Goal: Task Accomplishment & Management: Manage account settings

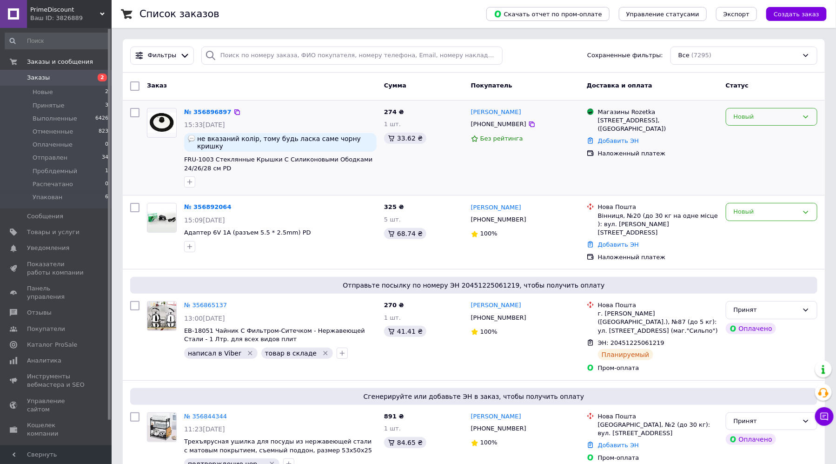
click at [802, 111] on div "Новый" at bounding box center [772, 117] width 92 height 18
click at [752, 133] on li "Принят" at bounding box center [771, 135] width 91 height 17
click at [784, 210] on div "Новый" at bounding box center [772, 212] width 92 height 18
click at [742, 225] on li "Принят" at bounding box center [771, 231] width 91 height 17
click at [214, 110] on link "№ 356896897" at bounding box center [205, 111] width 43 height 7
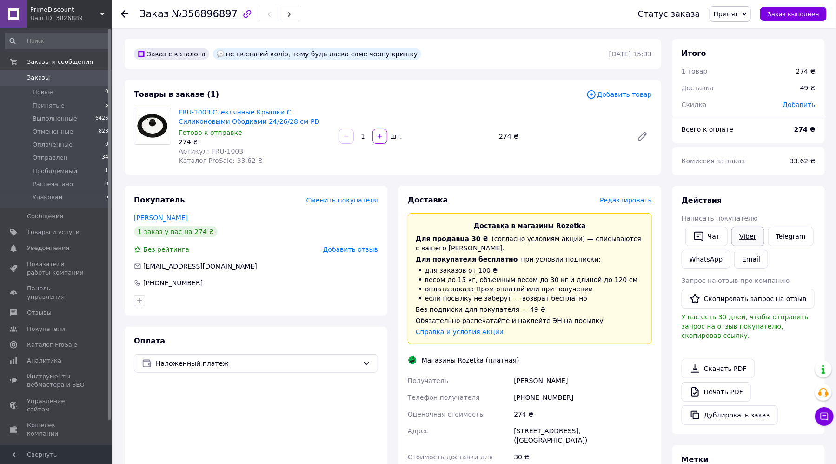
click at [751, 236] on link "Viber" at bounding box center [747, 236] width 33 height 20
click at [711, 382] on link "Печать PDF" at bounding box center [716, 392] width 69 height 20
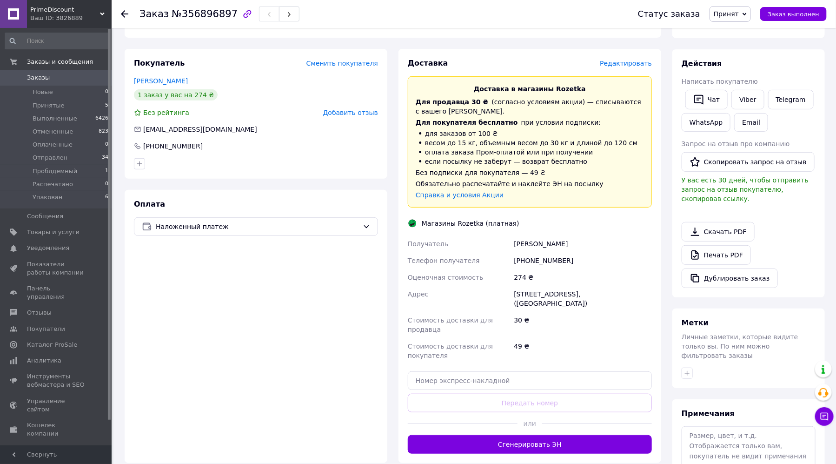
scroll to position [155, 0]
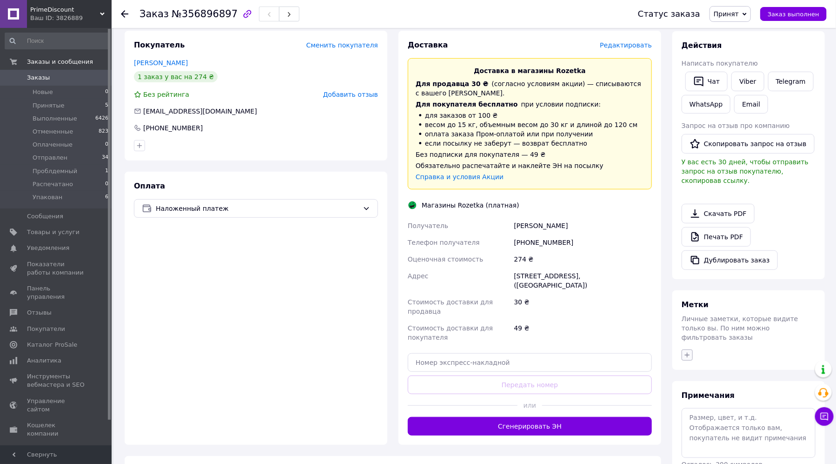
click at [687, 352] on icon "button" at bounding box center [687, 354] width 5 height 5
type input "нап"
click at [718, 396] on label "написал в Viber" at bounding box center [722, 399] width 50 height 7
checkbox input "true"
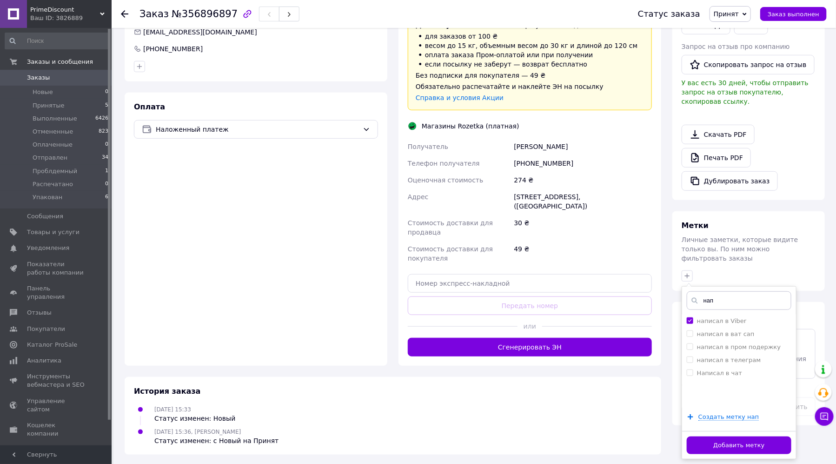
scroll to position [235, 0]
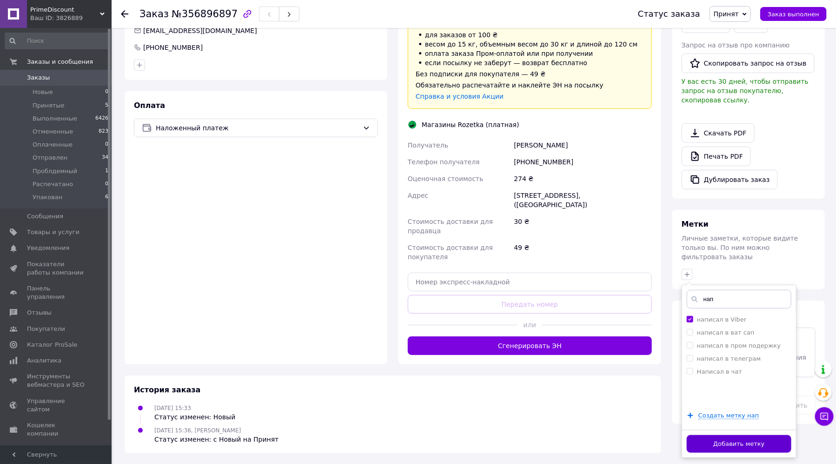
click at [730, 435] on button "Добавить метку" at bounding box center [739, 444] width 105 height 18
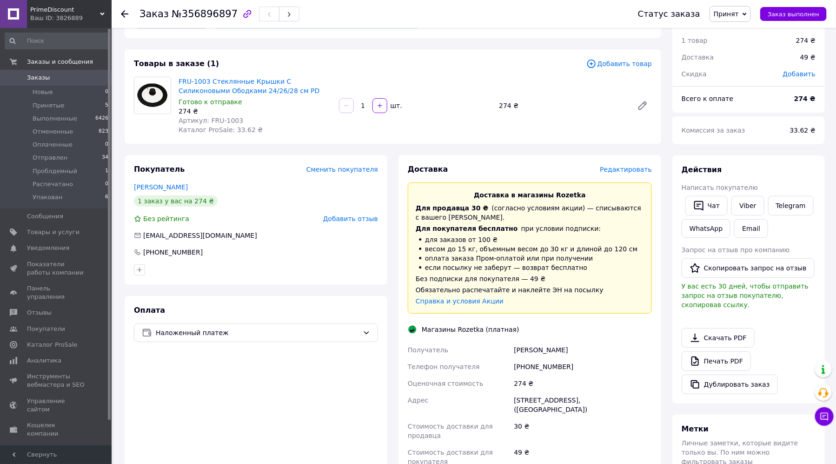
scroll to position [29, 0]
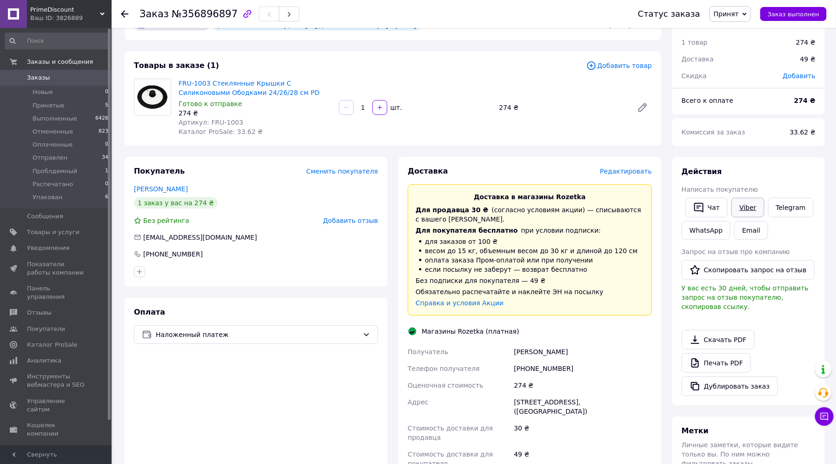
click at [732, 203] on link "Viber" at bounding box center [747, 208] width 33 height 20
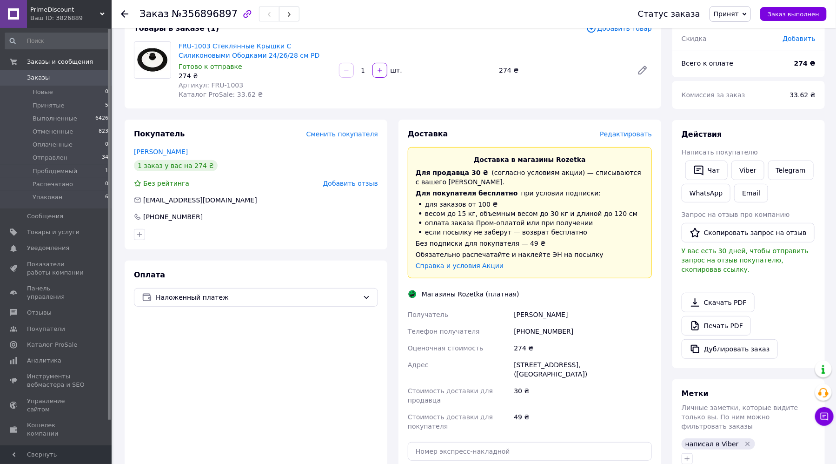
scroll to position [184, 0]
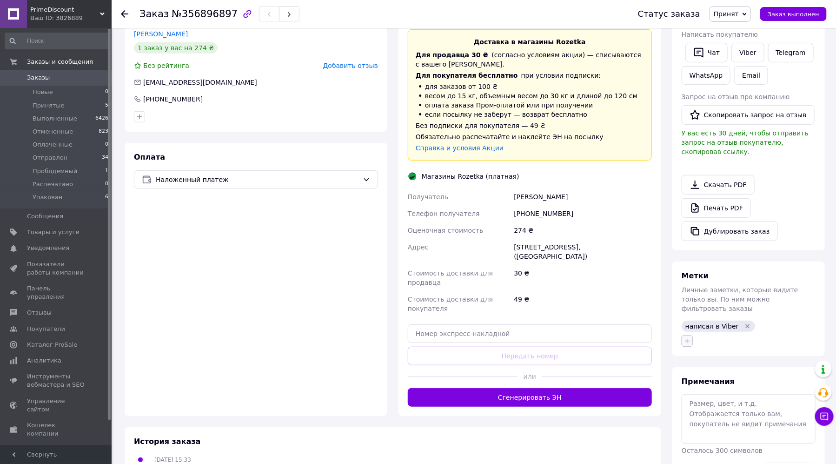
click at [690, 337] on icon "button" at bounding box center [687, 340] width 7 height 7
click at [293, 301] on div "Оплата Наложенный платеж" at bounding box center [256, 279] width 263 height 273
click at [127, 13] on icon at bounding box center [124, 13] width 7 height 7
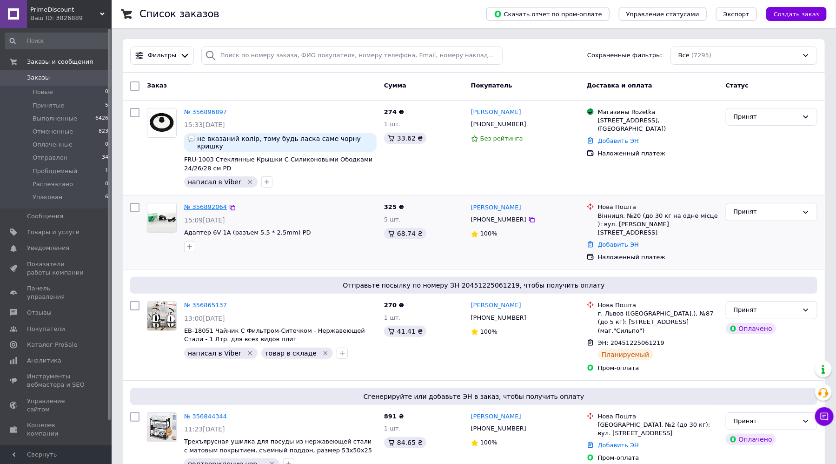
click at [208, 203] on link "№ 356892064" at bounding box center [205, 206] width 43 height 7
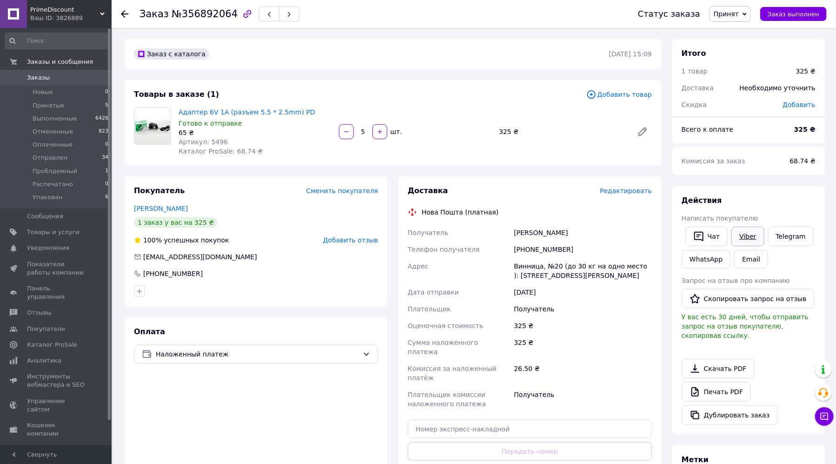
click at [749, 230] on link "Viber" at bounding box center [747, 236] width 33 height 20
click at [124, 13] on use at bounding box center [124, 13] width 7 height 7
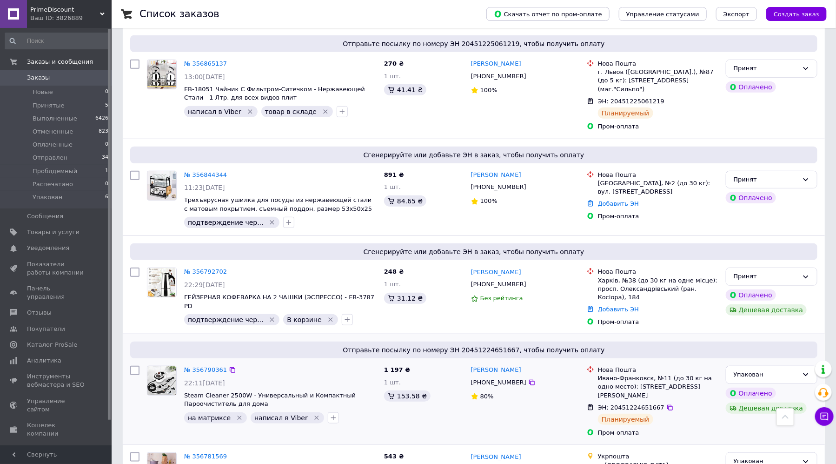
scroll to position [206, 0]
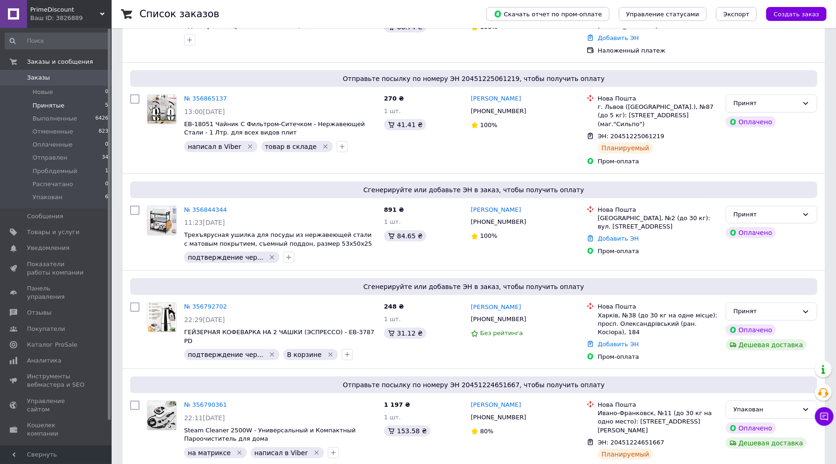
click at [54, 105] on span "Принятые" at bounding box center [49, 105] width 32 height 8
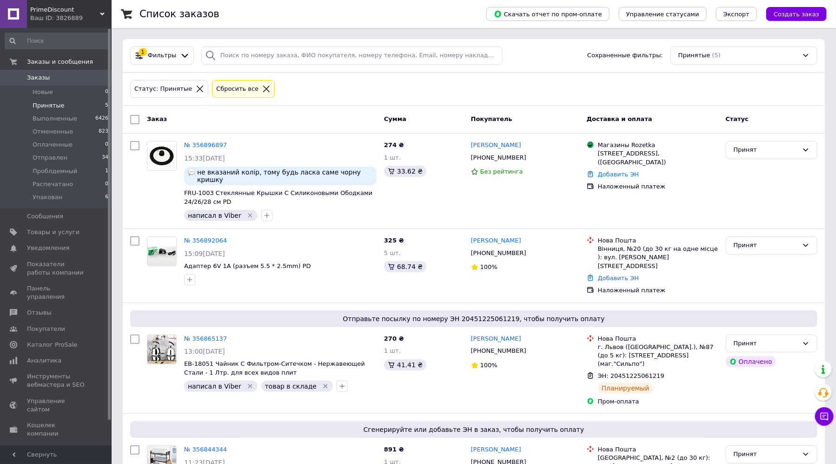
click at [89, 105] on li "Принятые 5" at bounding box center [57, 105] width 114 height 13
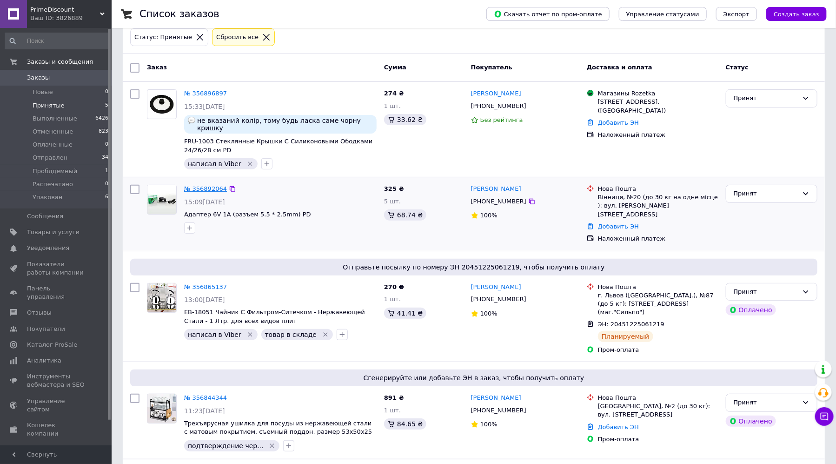
click at [206, 185] on link "№ 356892064" at bounding box center [205, 188] width 43 height 7
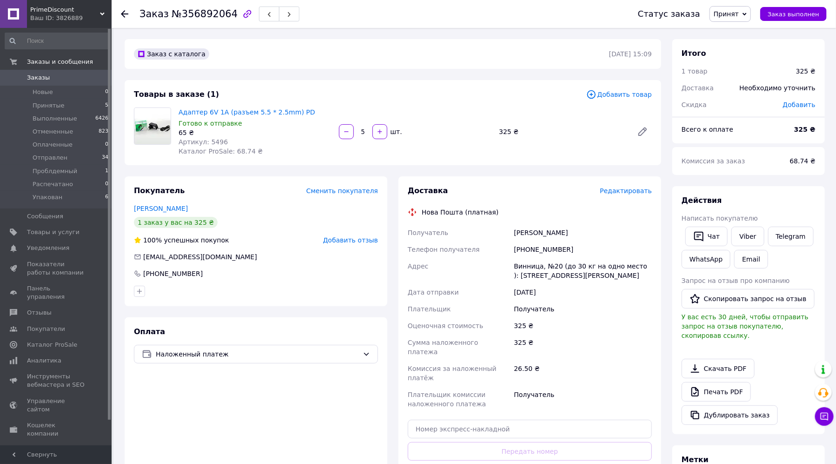
click at [215, 141] on span "Артикул: 5496" at bounding box center [203, 141] width 49 height 7
copy span "5496"
click at [57, 231] on span "Товары и услуги" at bounding box center [53, 232] width 53 height 8
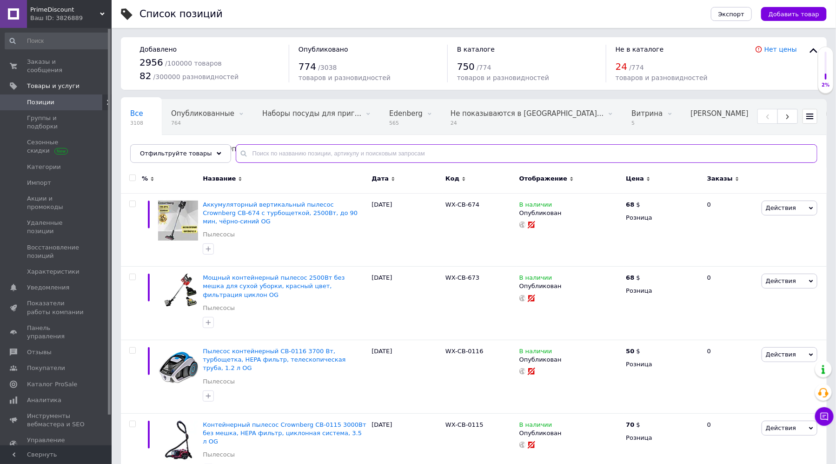
click at [259, 156] on input "text" at bounding box center [527, 153] width 582 height 19
paste input "5496"
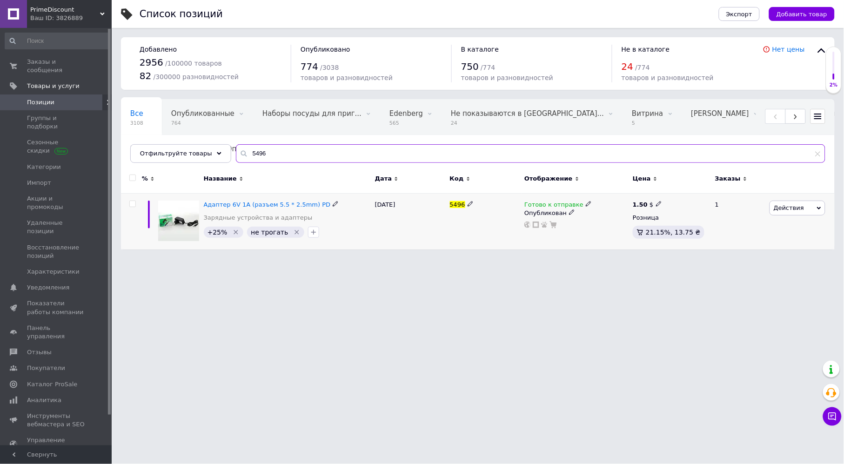
type input "5496"
click at [569, 212] on use at bounding box center [571, 211] width 5 height 5
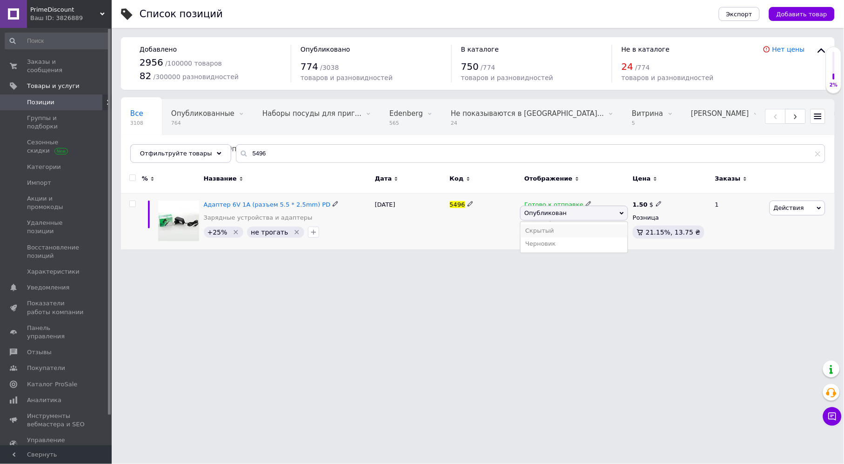
click at [551, 226] on li "Скрытый" at bounding box center [573, 230] width 107 height 13
click at [576, 204] on div "Готово к отправке" at bounding box center [557, 204] width 67 height 8
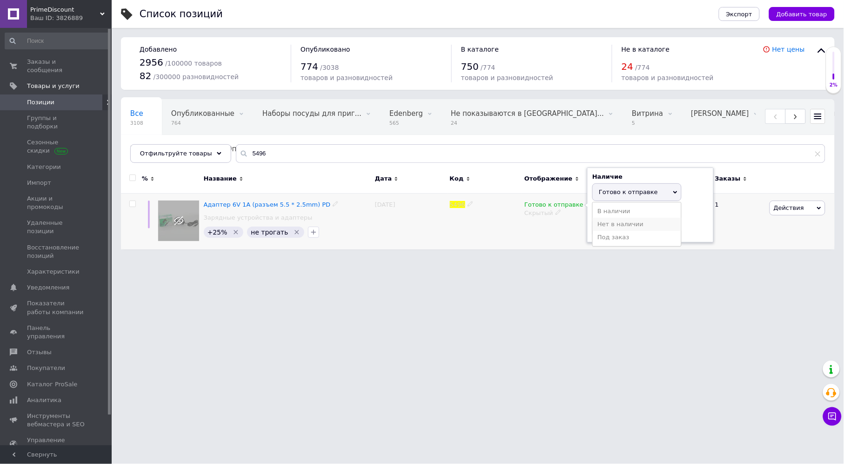
click at [606, 226] on li "Нет в наличии" at bounding box center [636, 224] width 88 height 13
click at [498, 245] on div "5496" at bounding box center [484, 221] width 75 height 56
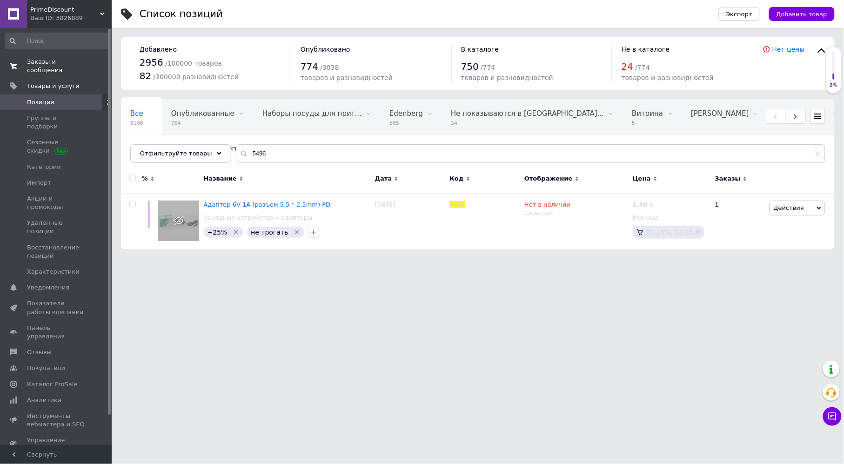
click at [66, 59] on span "Заказы и сообщения" at bounding box center [56, 66] width 59 height 17
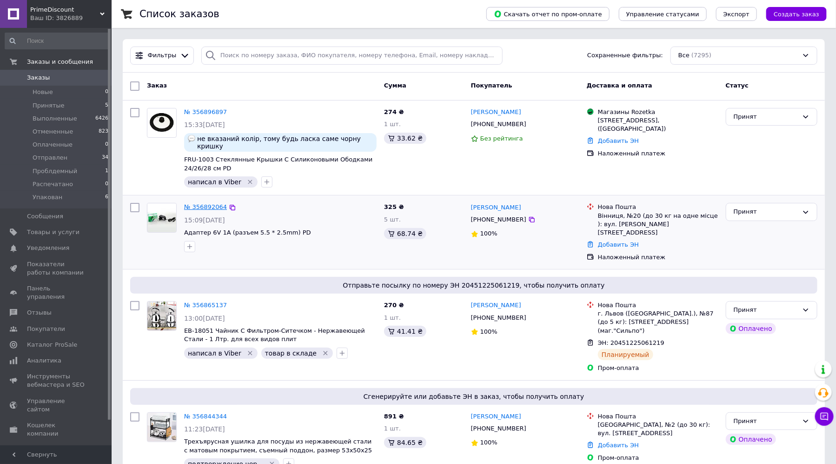
click at [210, 203] on link "№ 356892064" at bounding box center [205, 206] width 43 height 7
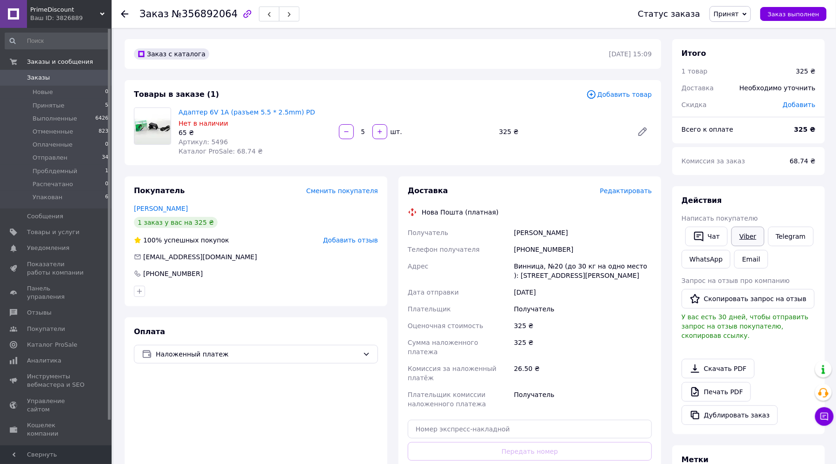
click at [739, 234] on link "Viber" at bounding box center [747, 236] width 33 height 20
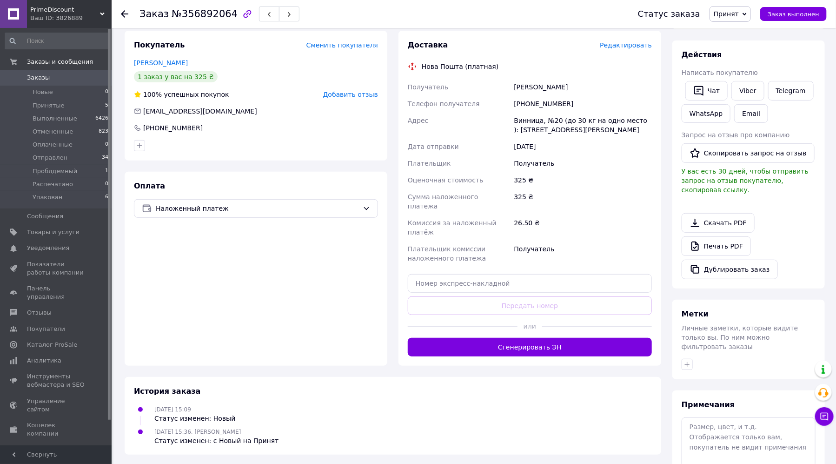
scroll to position [188, 0]
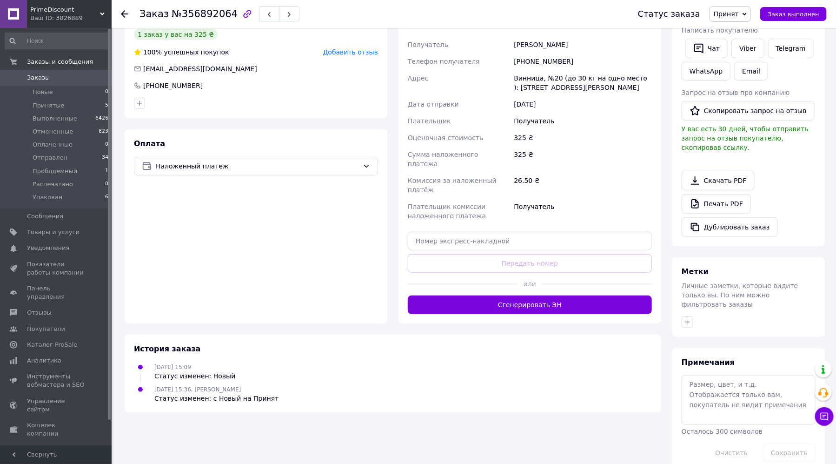
click at [689, 314] on div at bounding box center [749, 321] width 138 height 15
click at [689, 318] on icon "button" at bounding box center [687, 321] width 7 height 7
type input "нап"
click at [740, 363] on div "написал в Viber" at bounding box center [739, 367] width 105 height 8
checkbox input "true"
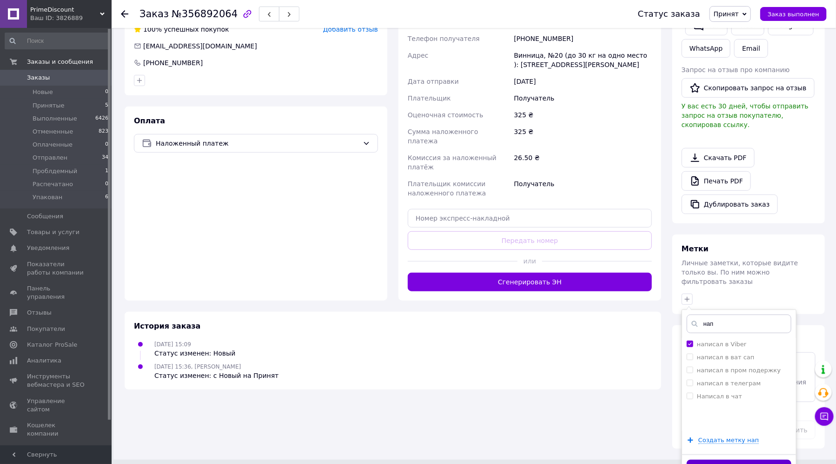
click at [735, 459] on button "Добавить метку" at bounding box center [739, 468] width 105 height 18
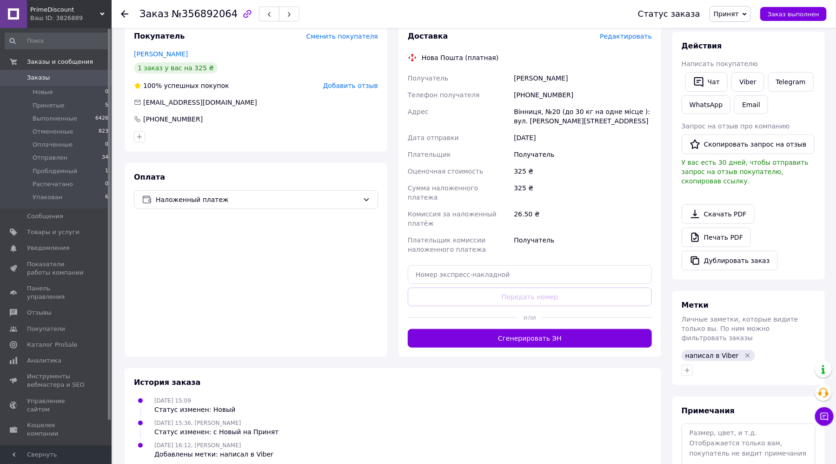
scroll to position [155, 0]
click at [127, 13] on use at bounding box center [124, 13] width 7 height 7
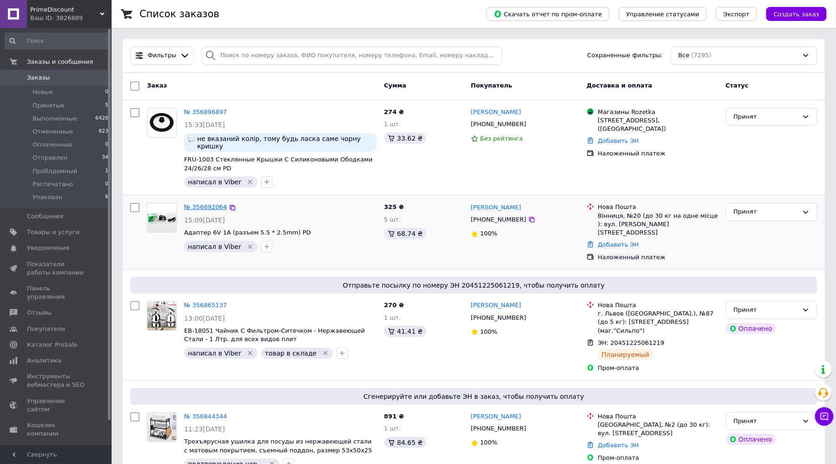
click at [208, 203] on link "№ 356892064" at bounding box center [205, 206] width 43 height 7
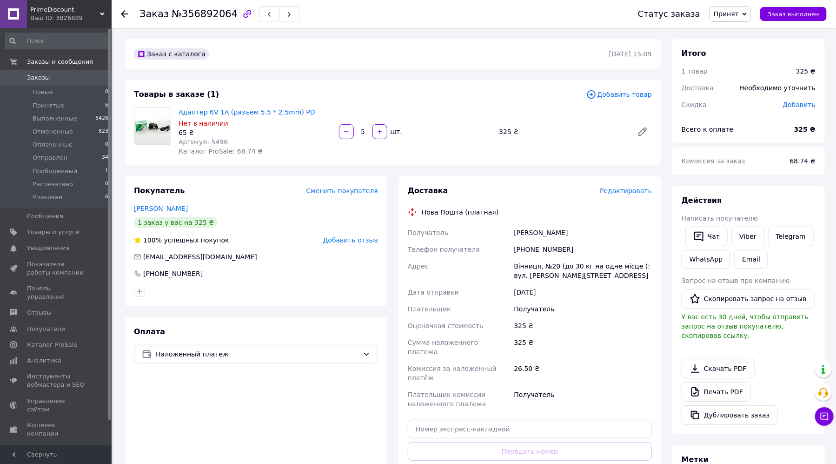
click at [212, 144] on span "Артикул: 5496" at bounding box center [203, 141] width 49 height 7
copy span "5496"
click at [126, 13] on icon at bounding box center [124, 13] width 7 height 7
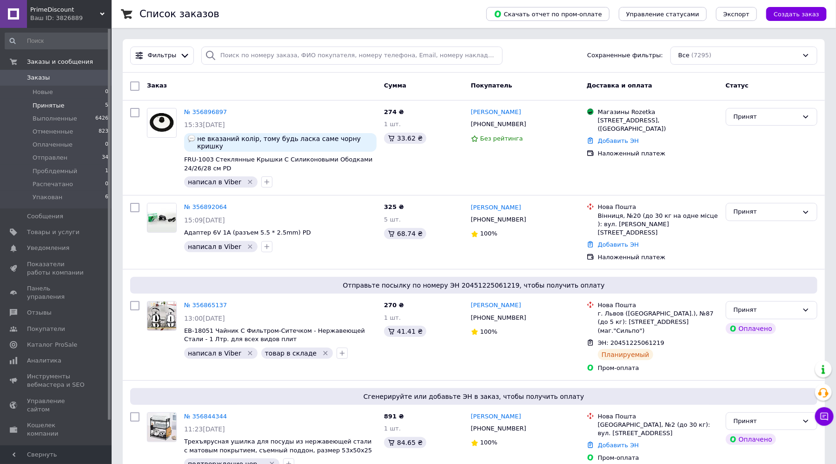
click at [65, 105] on li "Принятые 5" at bounding box center [57, 105] width 114 height 13
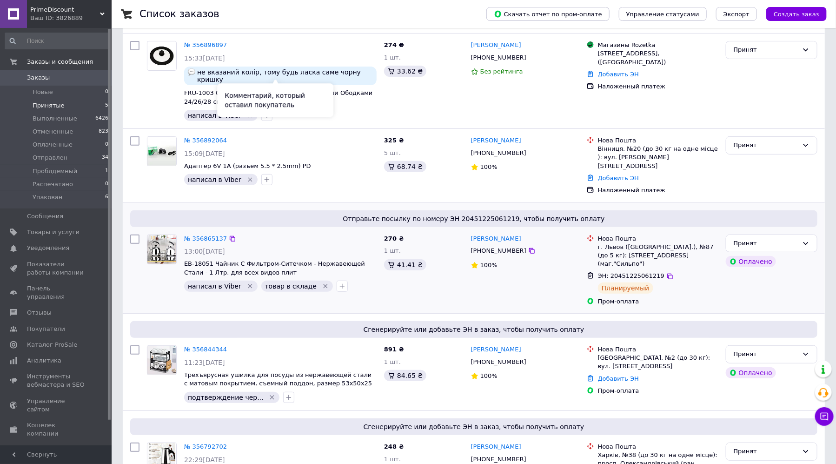
scroll to position [103, 0]
